Goal: Transaction & Acquisition: Purchase product/service

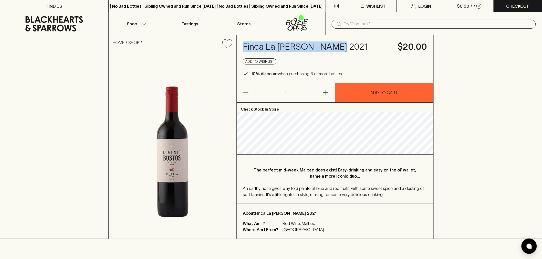
drag, startPoint x: 243, startPoint y: 45, endPoint x: 329, endPoint y: 46, distance: 86.0
click at [329, 46] on h4 "Finca La [PERSON_NAME] 2021" at bounding box center [317, 46] width 149 height 11
copy h4 "Finca La [PERSON_NAME]"
click at [305, 52] on h4 "Finca La [PERSON_NAME] 2021" at bounding box center [317, 46] width 149 height 11
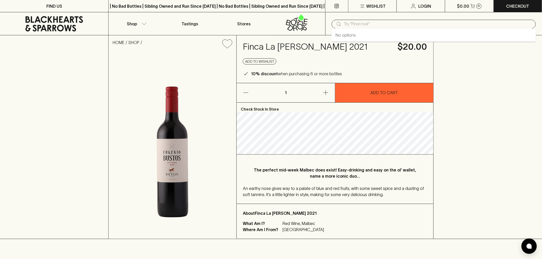
click at [352, 23] on input "text" at bounding box center [438, 24] width 188 height 8
type input "stef lub"
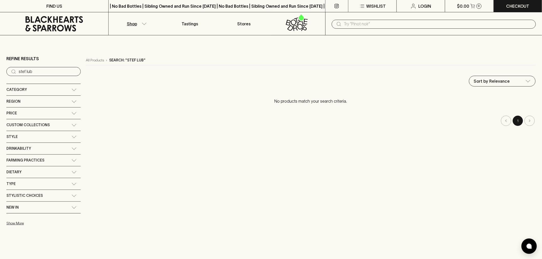
click at [355, 24] on input "text" at bounding box center [438, 24] width 188 height 8
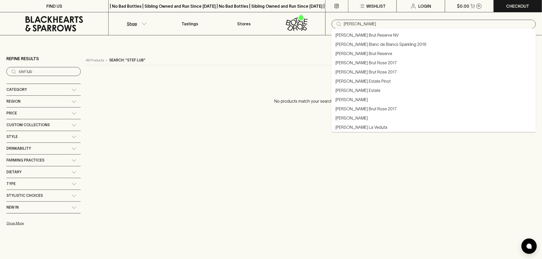
type input "[PERSON_NAME]"
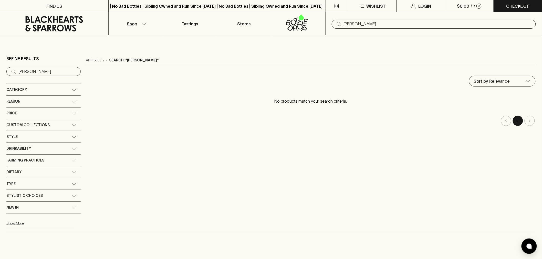
type input "[PERSON_NAME]"
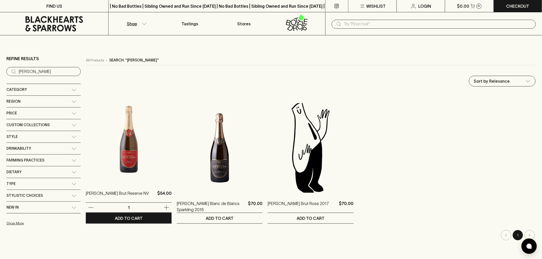
click at [119, 157] on img at bounding box center [129, 138] width 86 height 90
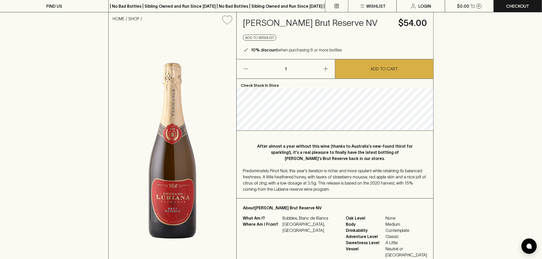
scroll to position [57, 0]
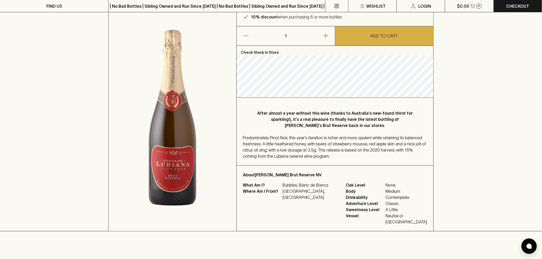
click at [337, 153] on div "Predominately Pinot Noir, this year's iteration is richer and more opulent whil…" at bounding box center [335, 147] width 184 height 25
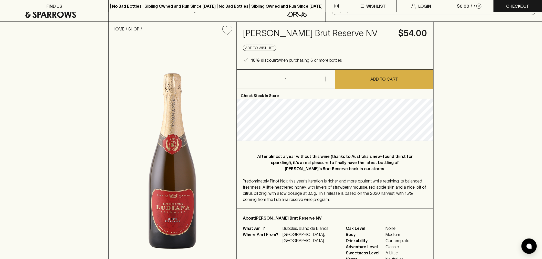
scroll to position [0, 0]
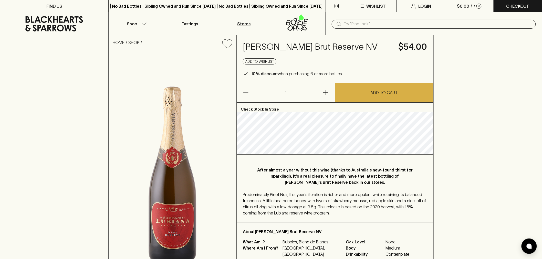
click at [244, 25] on p "Stores" at bounding box center [243, 24] width 13 height 6
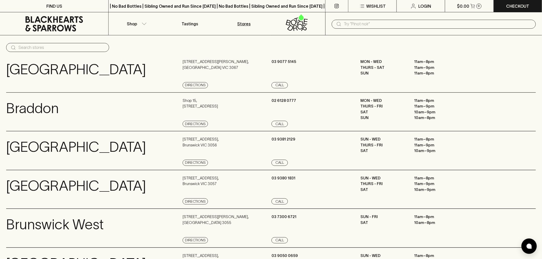
click at [368, 22] on input "text" at bounding box center [438, 24] width 188 height 8
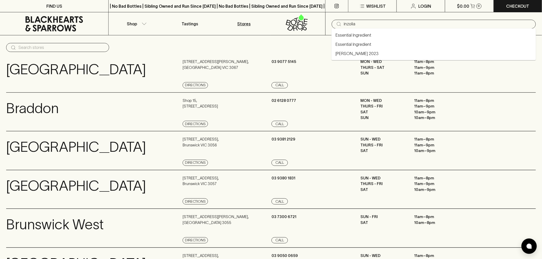
type input "inzolia"
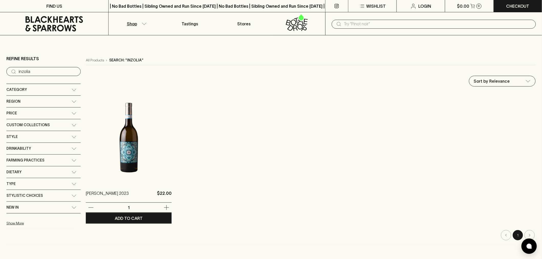
click at [121, 157] on img at bounding box center [129, 138] width 86 height 90
